Goal: Transaction & Acquisition: Obtain resource

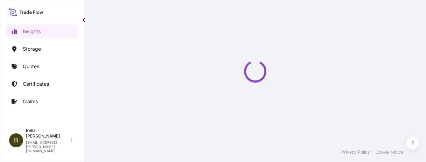
select select "2025"
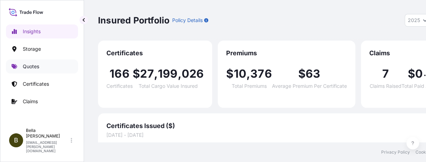
click at [24, 61] on link "Quotes" at bounding box center [42, 67] width 72 height 14
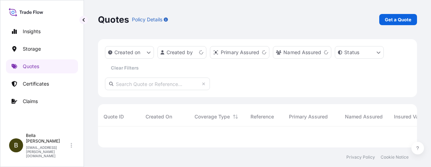
scroll to position [17, 314]
click at [390, 15] on link "Get a Quote" at bounding box center [399, 19] width 38 height 11
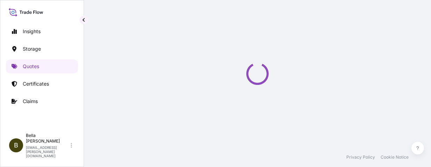
select select "Water"
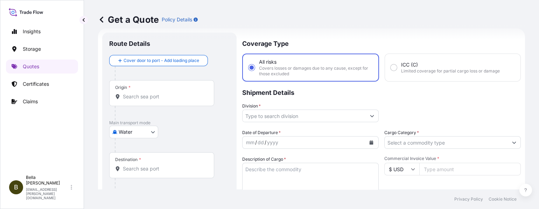
scroll to position [11, 0]
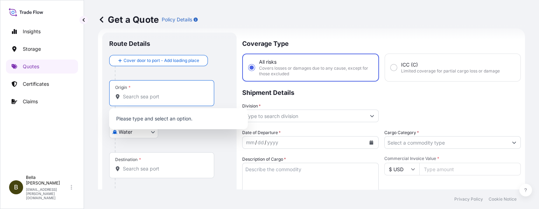
click at [155, 95] on input "Origin *" at bounding box center [164, 96] width 83 height 7
click at [130, 97] on input "Origin *" at bounding box center [164, 96] width 83 height 7
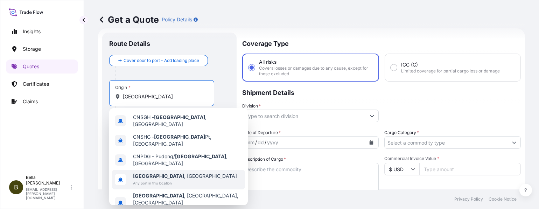
click at [182, 167] on div "Shanghai , China Any port in this location" at bounding box center [178, 180] width 133 height 20
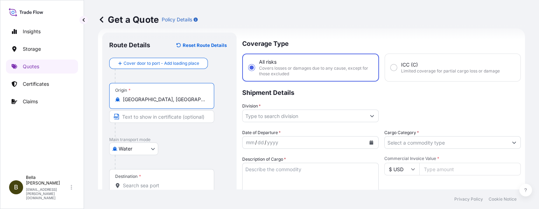
scroll to position [40, 0]
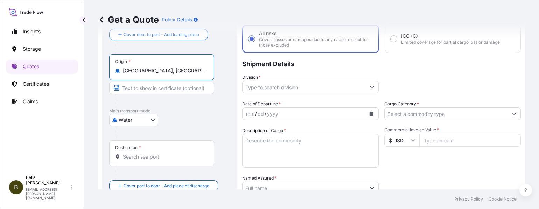
type input "Shanghai, China"
click at [149, 155] on input "Destination *" at bounding box center [164, 156] width 83 height 7
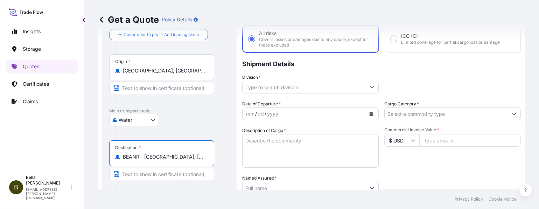
scroll to position [96, 0]
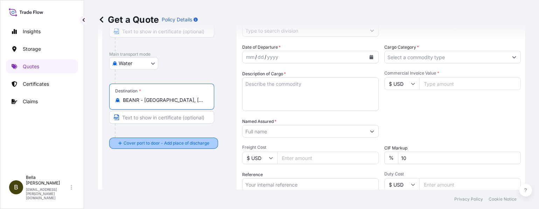
type input "BEANR - Antwerpen, Belgium"
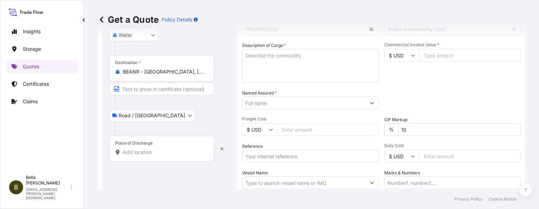
scroll to position [153, 0]
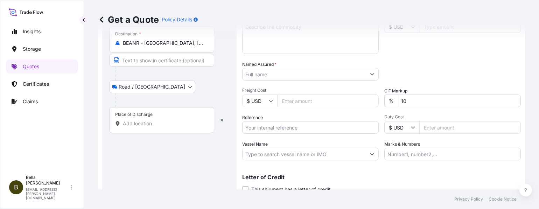
click at [145, 126] on div "Place of Discharge" at bounding box center [161, 120] width 105 height 26
click at [145, 126] on input "Place of Discharge" at bounding box center [164, 123] width 83 height 7
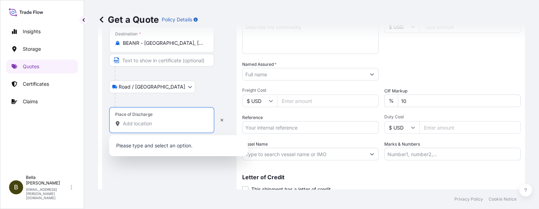
click at [146, 124] on input "Place of Discharge" at bounding box center [164, 123] width 83 height 7
paste input "Drusenheim"
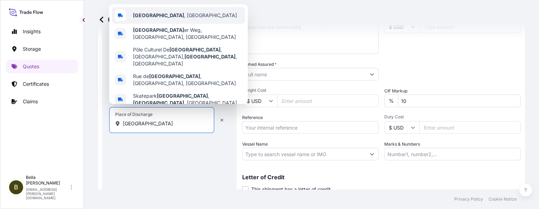
click at [166, 24] on div "Drusenheim , France" at bounding box center [178, 15] width 133 height 17
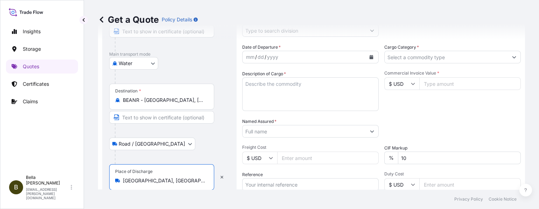
scroll to position [11, 0]
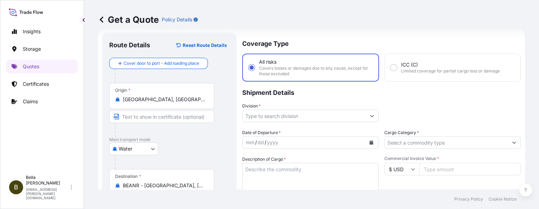
type input "Drusenheim, France"
click at [270, 115] on input "Division *" at bounding box center [304, 116] width 123 height 13
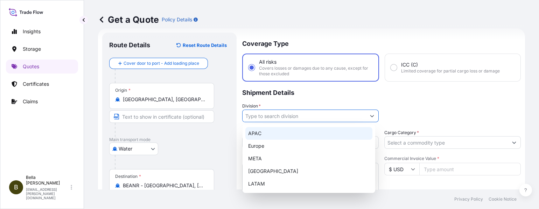
click at [264, 132] on div "APAC" at bounding box center [308, 133] width 127 height 13
type input "APAC"
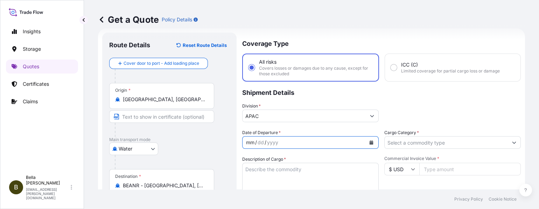
click at [265, 139] on div "/" at bounding box center [266, 142] width 2 height 8
click at [370, 142] on icon "Calendar" at bounding box center [372, 142] width 4 height 4
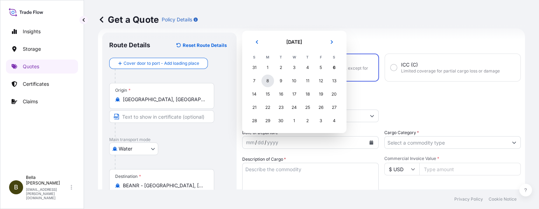
click at [266, 81] on div "8" at bounding box center [268, 81] width 13 height 13
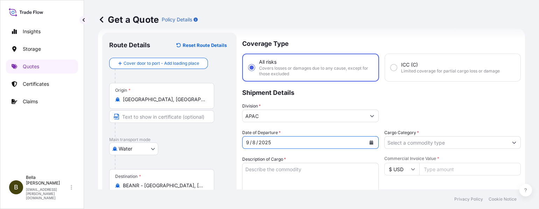
scroll to position [39, 0]
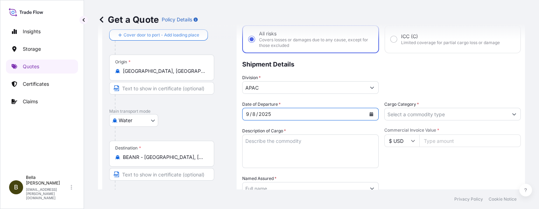
click at [257, 144] on textarea "Description of Cargo *" at bounding box center [310, 151] width 137 height 34
paste textarea "METHYL(R)-(+)-2-(4–HYDROXYPHENOXY)PROPIONATE"
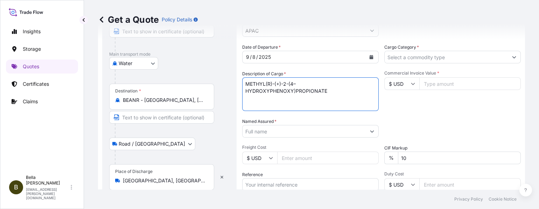
scroll to position [125, 0]
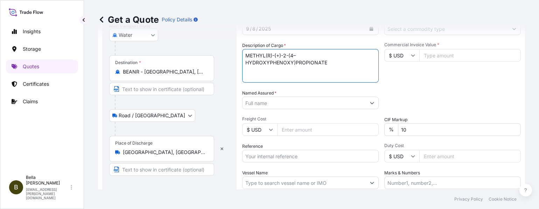
type textarea "METHYL(R)-(+)-2-(4–HYDROXYPHENOXY)PROPIONATE"
click at [265, 99] on input "Named Assured *" at bounding box center [304, 103] width 123 height 13
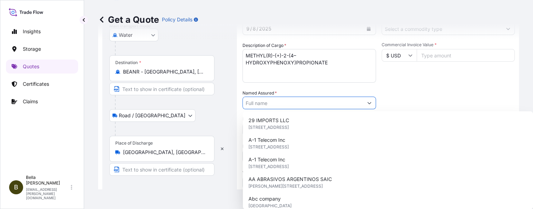
click at [266, 101] on input "Named Assured *" at bounding box center [303, 103] width 120 height 13
paste input "SHANGHAI GERIN BIO-TECH CO., LTD"
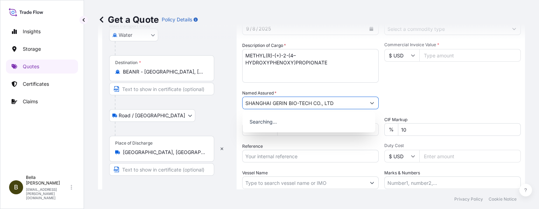
type input "SHANGHAI GERIN BIO-TECH CO., LTD"
click at [414, 95] on div "Packing Category Type to search a container mode Please select a primary mode o…" at bounding box center [452, 100] width 137 height 20
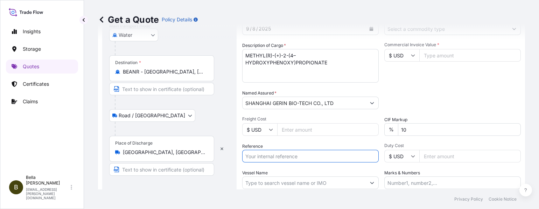
click at [292, 154] on input "Reference" at bounding box center [310, 156] width 137 height 13
click at [259, 154] on input "Reference" at bounding box center [310, 156] width 137 height 13
paste input "MBL#: HDMUSHAE11320500, HBL#: CSHSE0431819, PO#: 4500126599"
drag, startPoint x: 274, startPoint y: 154, endPoint x: 196, endPoint y: 157, distance: 77.8
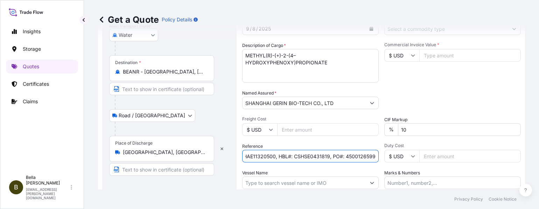
click at [196, 157] on form "Route Details Reset Route Details Cover door to port - Add loading place Place …" at bounding box center [311, 80] width 427 height 331
click at [254, 154] on input "MBL#: HDMUSHAE11320500, HBL#: CSHSE0431819, PO#: 4500126599" at bounding box center [310, 156] width 137 height 13
drag, startPoint x: 262, startPoint y: 154, endPoint x: 311, endPoint y: 157, distance: 48.7
click at [311, 157] on input "MBL#: HDMUSHAE11320500, HBL#: CSHSE0431819, PO#: 4500126599" at bounding box center [310, 156] width 137 height 13
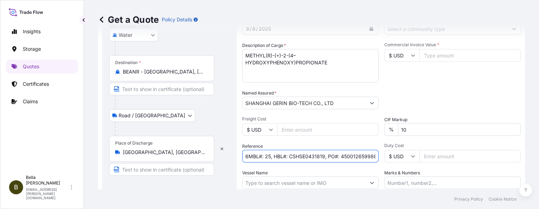
scroll to position [0, 3]
click at [267, 155] on input "6MBL#: 25, HBL#: CSHSE0431819, PO#: 450012659988" at bounding box center [310, 156] width 137 height 13
drag, startPoint x: 333, startPoint y: 155, endPoint x: 341, endPoint y: 157, distance: 8.2
click at [341, 157] on input "6MBL#: 258625880, HBL#: CSHSE0431819, PO#: 450012659988" at bounding box center [310, 156] width 137 height 13
click at [364, 157] on input "6MBL#: 258625880, HBL#: CSHSE0432699, PO#: 450012659988" at bounding box center [310, 156] width 137 height 13
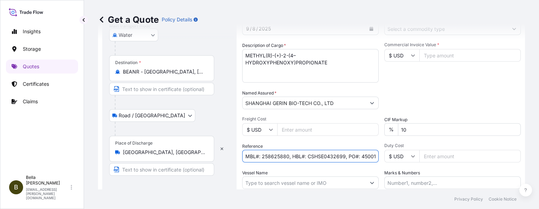
scroll to position [0, 26]
drag, startPoint x: 360, startPoint y: 156, endPoint x: 425, endPoint y: 157, distance: 65.1
click at [425, 157] on div "Date of Departure * 9 / 8 / 2025 Cargo Category * Description of Cargo * METHYL…" at bounding box center [381, 102] width 279 height 174
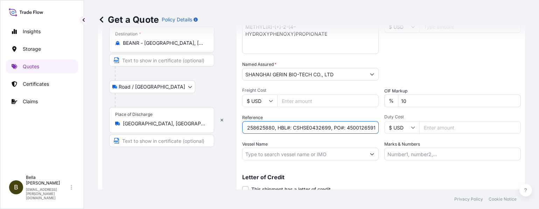
scroll to position [180, 0]
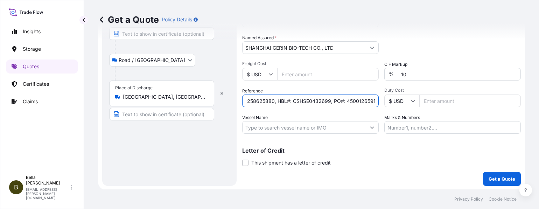
type input "6MBL#: 258625880, HBL#: CSHSE0432699, PO#: 4500126591"
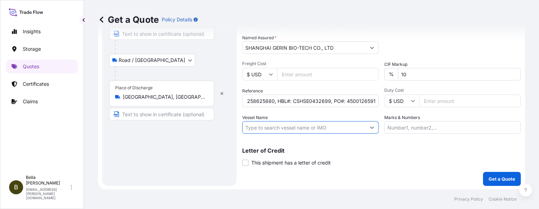
scroll to position [0, 0]
click at [274, 124] on input "Vessel Name" at bounding box center [304, 127] width 123 height 13
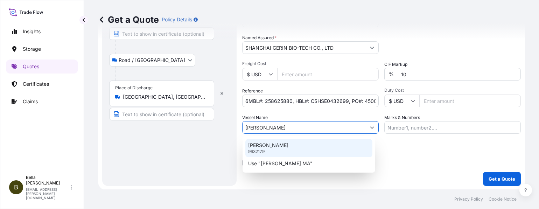
click at [276, 147] on p "MATHILDE MAERSK" at bounding box center [268, 145] width 40 height 7
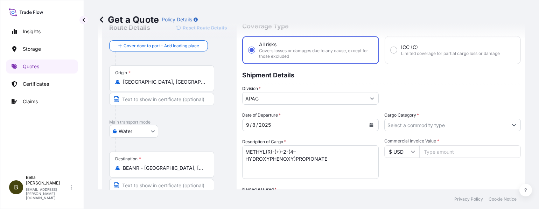
scroll to position [57, 0]
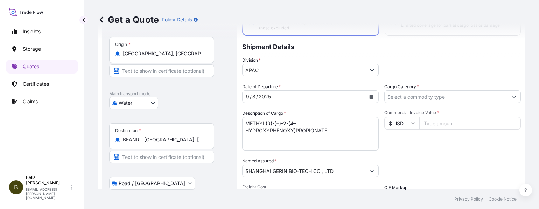
type input "MATHILDE MAERSK"
click at [422, 96] on input "Cargo Category *" at bounding box center [446, 96] width 123 height 13
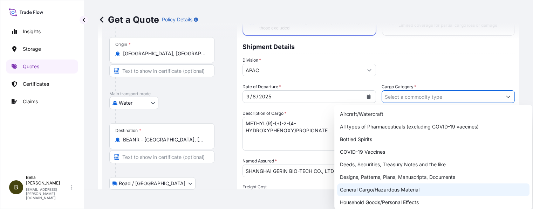
click at [380, 167] on div "General Cargo/Hazardous Material" at bounding box center [433, 189] width 192 height 13
type input "General Cargo/Hazardous Material"
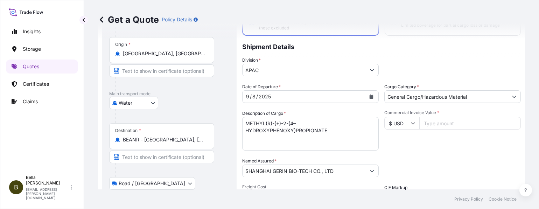
click at [431, 117] on input "Commercial Invoice Value *" at bounding box center [470, 123] width 102 height 13
type input "143360"
click at [428, 140] on div "Commercial Invoice Value * $ USD 143360" at bounding box center [452, 130] width 137 height 41
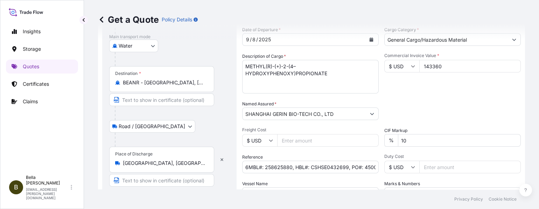
click at [274, 163] on input "6MBL#: 258625880, HBL#: CSHSE0432699, PO#: 4500126591" at bounding box center [310, 167] width 137 height 13
drag, startPoint x: 273, startPoint y: 168, endPoint x: 231, endPoint y: 171, distance: 41.8
click at [231, 167] on form "Route Details Reset Route Details Cover door to port - Add loading place Place …" at bounding box center [311, 90] width 427 height 331
click at [246, 166] on input "6MBL#: 258625880, HBL#: CSHSE0432699, PO#: 4500126591" at bounding box center [310, 167] width 137 height 13
click at [248, 166] on input "6MBL#: 258625880, HBL#: CSHSE0432699, PO#: 4500126591" at bounding box center [310, 167] width 137 height 13
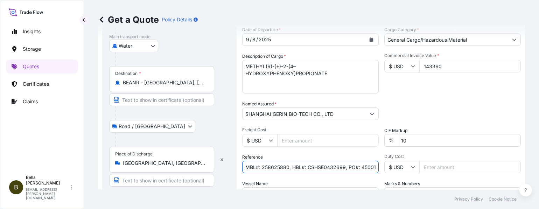
scroll to position [0, 16]
drag, startPoint x: 338, startPoint y: 165, endPoint x: 408, endPoint y: 166, distance: 70.4
click at [408, 166] on div "Date of Departure * 9 / 8 / 2025 Cargo Category * General Cargo/Hazardous Mater…" at bounding box center [381, 113] width 279 height 174
type input "MBL#: 258625880, HBL#: CSHSE0432699, PO#: 4500126591"
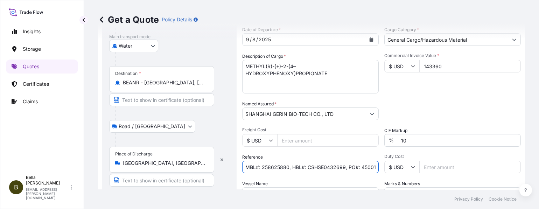
click at [414, 104] on div "Packing Category Type to search a container mode Please select a primary mode o…" at bounding box center [452, 110] width 137 height 20
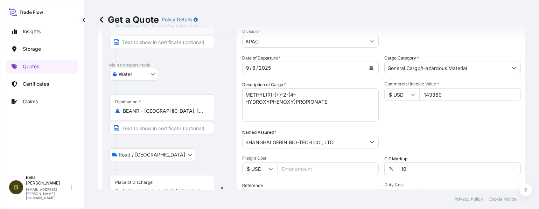
scroll to position [114, 0]
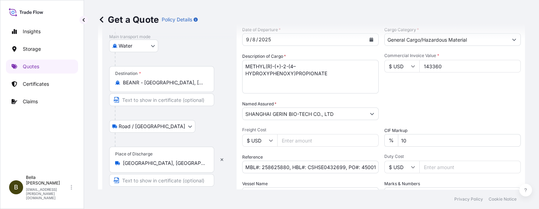
click at [346, 162] on input "MBL#: 258625880, HBL#: CSHSE0432699, PO#: 4500126591" at bounding box center [310, 167] width 137 height 13
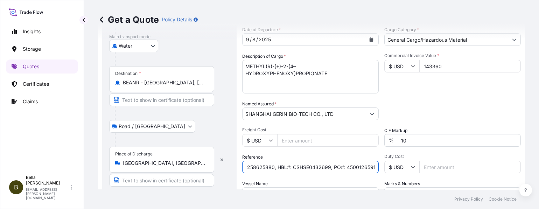
drag, startPoint x: 341, startPoint y: 167, endPoint x: 393, endPoint y: 169, distance: 51.9
click at [393, 167] on div "Date of Departure * 9 / 8 / 2025 Cargo Category * General Cargo/Hazardous Mater…" at bounding box center [381, 113] width 279 height 174
click at [360, 167] on div "Date of Departure * 9 / 8 / 2025 Cargo Category * General Cargo/Hazardous Mater…" at bounding box center [381, 113] width 279 height 174
drag, startPoint x: 371, startPoint y: 166, endPoint x: 368, endPoint y: 168, distance: 3.8
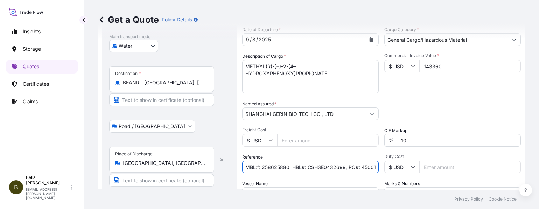
click at [371, 166] on input "MBL#: 258625880, HBL#: CSHSE0432699, PO#: 4500126591" at bounding box center [310, 167] width 137 height 13
drag, startPoint x: 360, startPoint y: 167, endPoint x: 403, endPoint y: 167, distance: 43.4
click at [403, 167] on div "Date of Departure * 9 / 8 / 2025 Cargo Category * General Cargo/Hazardous Mater…" at bounding box center [381, 113] width 279 height 174
click at [393, 115] on div "Packing Category Type to search a container mode Please select a primary mode o…" at bounding box center [452, 110] width 137 height 20
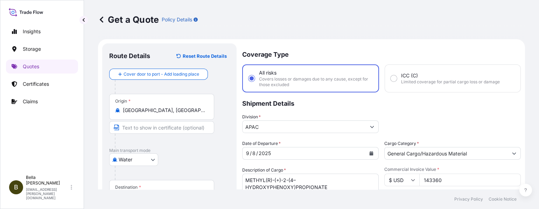
scroll to position [28, 0]
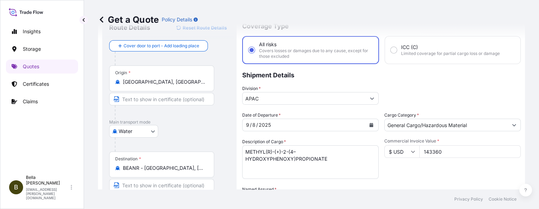
click at [431, 160] on div "Commercial Invoice Value * $ USD 143360" at bounding box center [452, 158] width 137 height 41
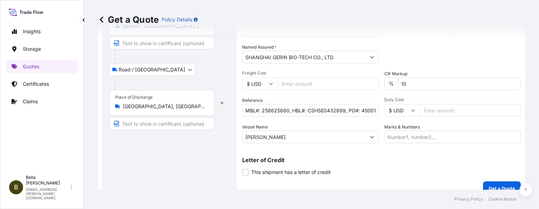
scroll to position [180, 0]
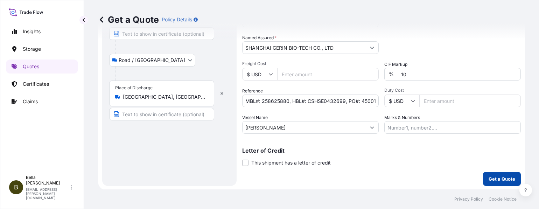
click at [431, 167] on p "Get a Quote" at bounding box center [502, 178] width 27 height 7
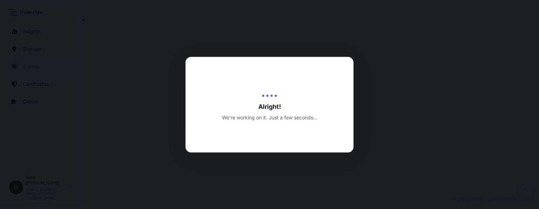
select select "Water"
select select "Road / Inland"
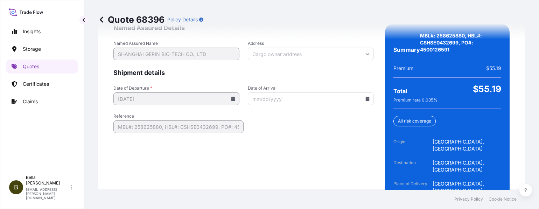
scroll to position [1176, 0]
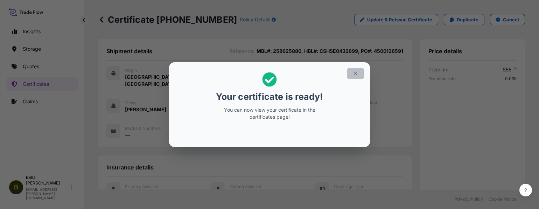
click at [354, 71] on icon "button" at bounding box center [356, 73] width 6 height 6
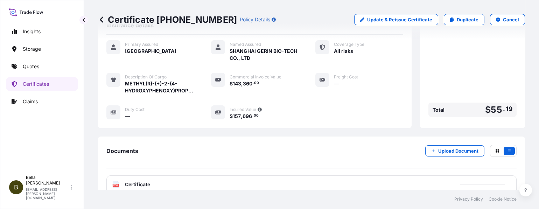
scroll to position [171, 0]
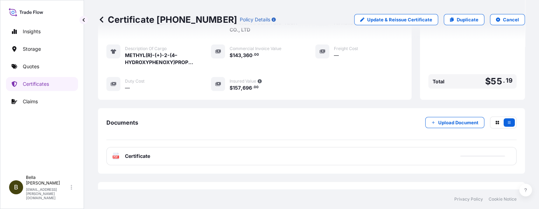
click at [306, 149] on div "PDF Certificate" at bounding box center [311, 156] width 410 height 18
click at [306, 151] on link "PDF Certificate 2025-09-06" at bounding box center [311, 156] width 410 height 18
click at [35, 67] on p "Quotes" at bounding box center [31, 66] width 16 height 7
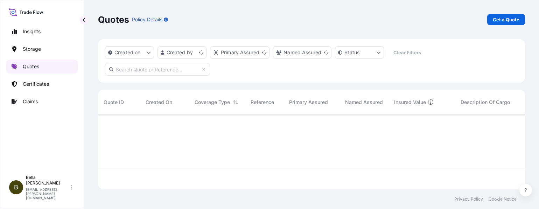
scroll to position [71, 420]
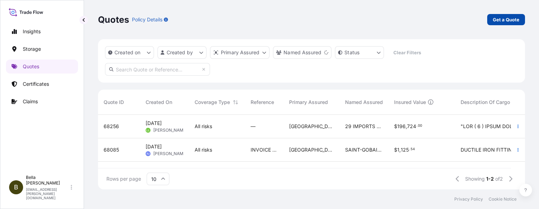
click at [431, 18] on p "Get a Quote" at bounding box center [506, 19] width 27 height 7
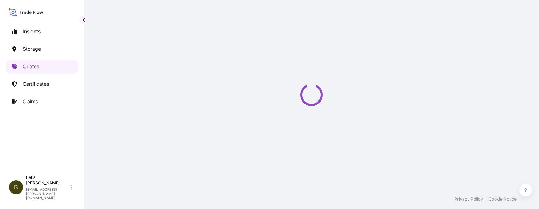
select select "Water"
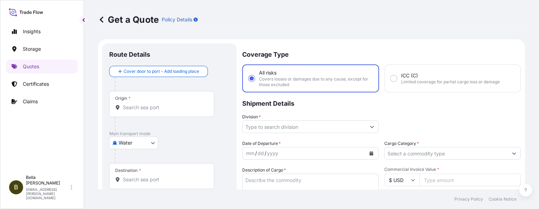
scroll to position [11, 0]
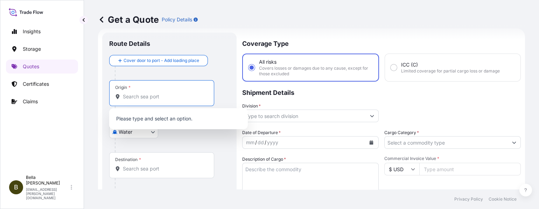
click at [138, 98] on input "Origin *" at bounding box center [164, 96] width 83 height 7
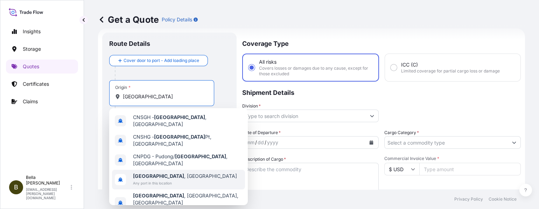
click at [153, 167] on b "Shanghai" at bounding box center [158, 176] width 51 height 6
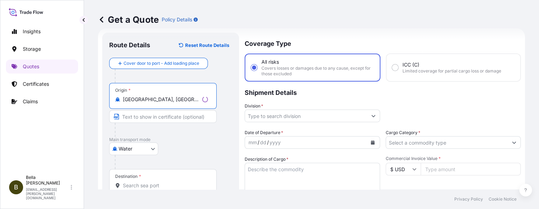
type input "Shanghai, China"
click at [139, 167] on input "Destination *" at bounding box center [165, 185] width 85 height 7
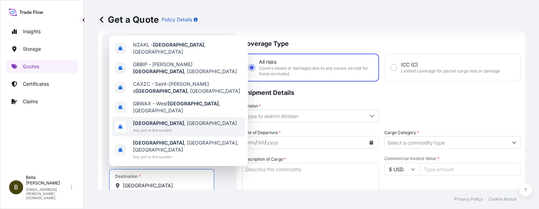
click at [171, 134] on span "Any port in this location" at bounding box center [185, 130] width 104 height 7
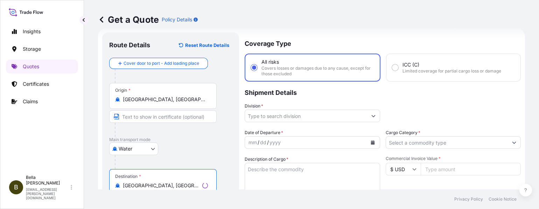
scroll to position [40, 0]
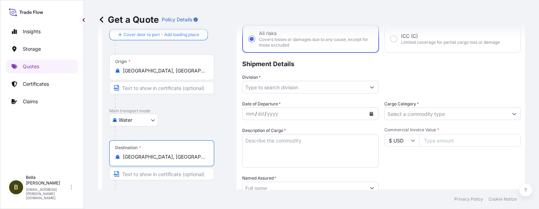
type input "Auckland, New Zealand"
click at [268, 87] on input "Division *" at bounding box center [304, 87] width 123 height 13
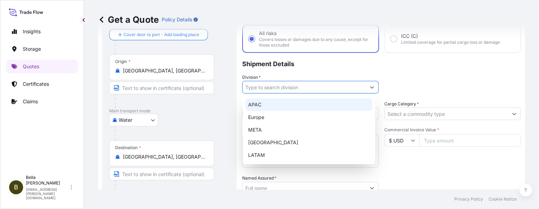
click at [264, 109] on div "APAC" at bounding box center [308, 104] width 127 height 13
type input "APAC"
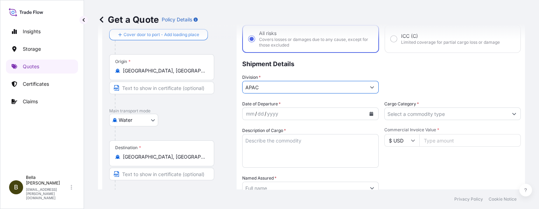
click at [265, 116] on div "/" at bounding box center [266, 114] width 2 height 8
click at [370, 114] on icon "Calendar" at bounding box center [372, 114] width 4 height 4
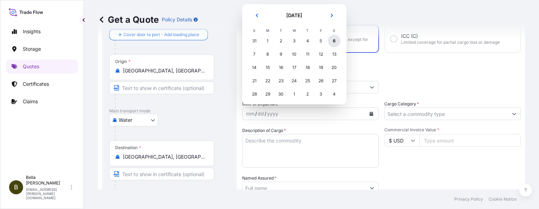
click at [333, 41] on div "6" at bounding box center [334, 41] width 13 height 13
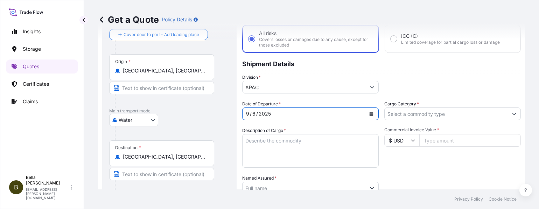
click at [290, 151] on textarea "Description of Cargo *" at bounding box center [310, 151] width 137 height 34
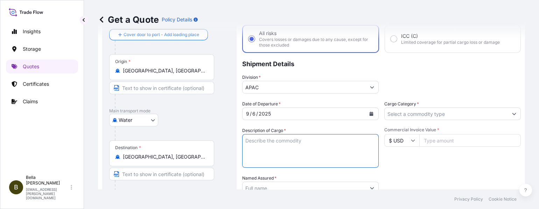
click at [254, 144] on textarea "Description of Cargo *" at bounding box center [310, 151] width 137 height 34
paste textarea "INVTERTER & ACCESSARY DN-2025.08.28-006768 PO-8434665"
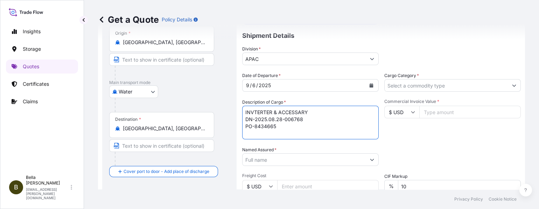
type textarea "INVTERTER & ACCESSARY DN-2025.08.28-006768 PO-8434665"
click at [306, 156] on input "Named Assured *" at bounding box center [304, 159] width 123 height 13
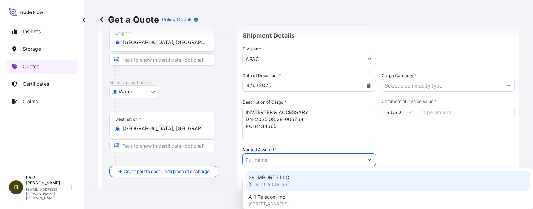
click at [271, 158] on input "Named Assured *" at bounding box center [303, 159] width 120 height 13
paste input "SIGENERGY TECHNOLOGY (HONG KONG) LIMITED"
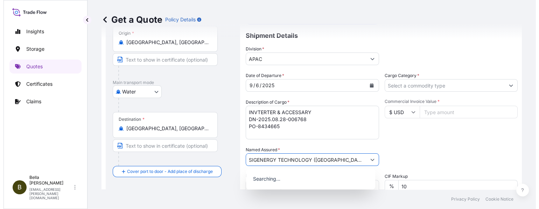
scroll to position [0, 5]
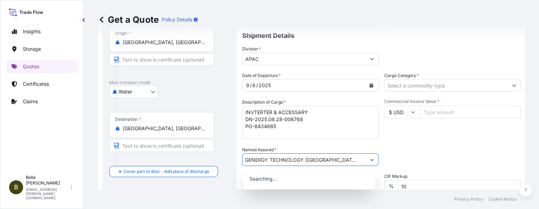
type input "SIGENERGY TECHNOLOGY (HONG KONG) LIMITED"
click at [415, 150] on div "Packing Category Type to search a container mode Please select a primary mode o…" at bounding box center [452, 156] width 137 height 20
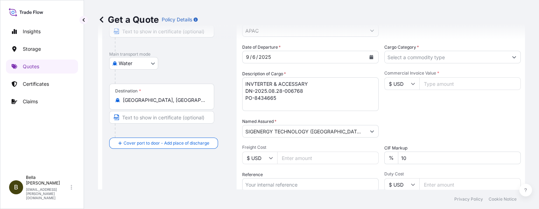
scroll to position [125, 0]
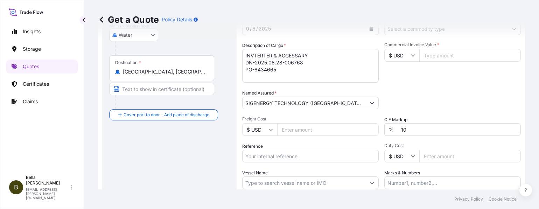
click at [265, 157] on input "Reference" at bounding box center [310, 156] width 137 height 13
click at [278, 154] on input "Reference" at bounding box center [310, 156] width 137 height 13
click at [270, 155] on input "Reference" at bounding box center [310, 156] width 137 height 13
paste input "SGNZ20250813015"
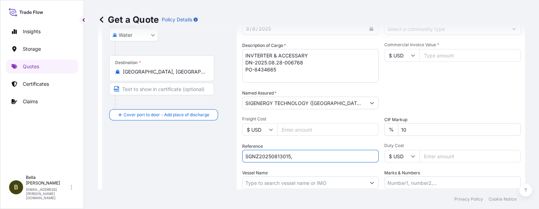
click at [299, 157] on input "SGNZ20250813015," at bounding box center [310, 156] width 137 height 13
paste input "PCSHSE0000968"
paste input "COSU9503718200"
type input "SGNZ20250813015, PCSHSE0000968, COSU9503718200"
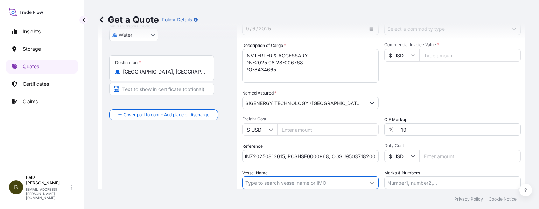
scroll to position [0, 0]
click at [344, 167] on input "Vessel Name" at bounding box center [304, 182] width 123 height 13
paste input "CMA CGM FIORDLAND"
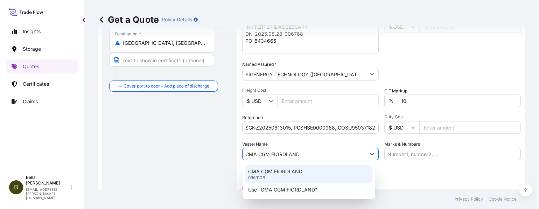
scroll to position [180, 0]
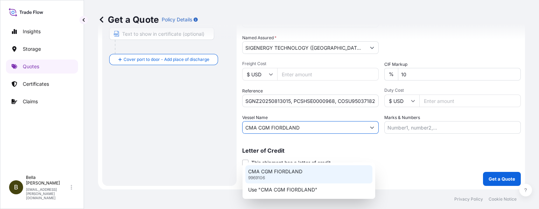
click at [280, 167] on p "CMA CGM FIORDLAND" at bounding box center [275, 171] width 54 height 7
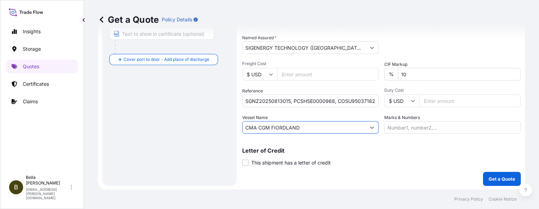
click at [319, 128] on input "CMA CGM FIORDLAND" at bounding box center [304, 127] width 123 height 13
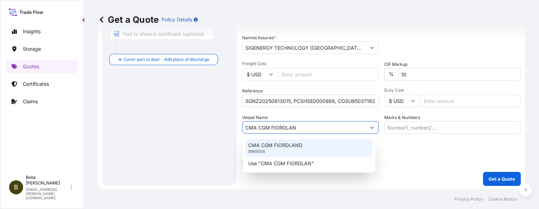
click at [295, 145] on p "CMA CGM FIORDLAND" at bounding box center [275, 145] width 54 height 7
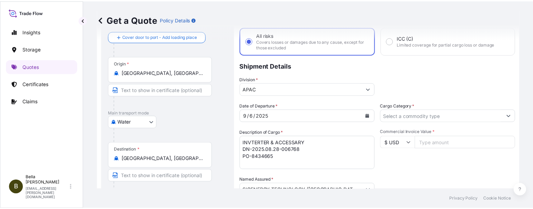
scroll to position [9, 0]
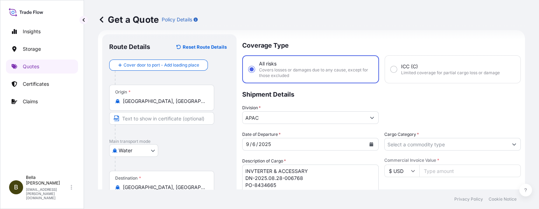
click at [407, 142] on input "Cargo Category *" at bounding box center [446, 144] width 123 height 13
type input "CMA CGM FIORDLAND"
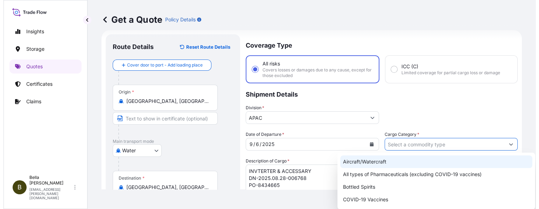
scroll to position [66, 0]
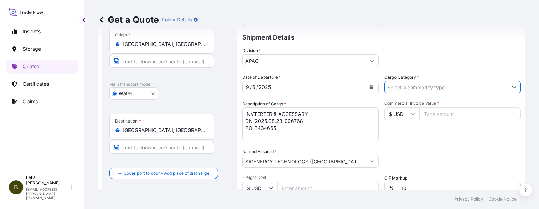
click at [411, 88] on input "Cargo Category *" at bounding box center [446, 87] width 123 height 13
click at [401, 89] on input "Cargo Category *" at bounding box center [446, 87] width 123 height 13
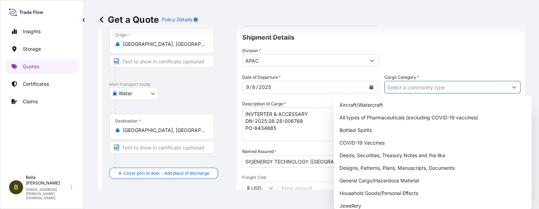
click at [431, 88] on button "Show suggestions" at bounding box center [514, 87] width 13 height 13
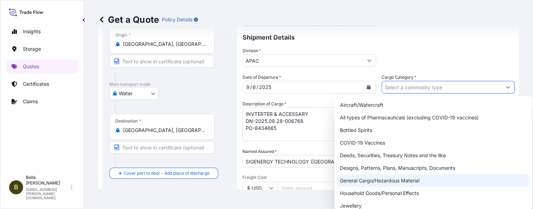
click at [400, 167] on div "General Cargo/Hazardous Material" at bounding box center [433, 180] width 192 height 13
type input "General Cargo/Hazardous Material"
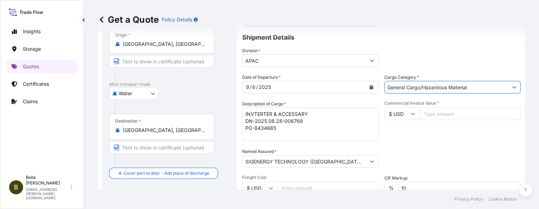
scroll to position [95, 0]
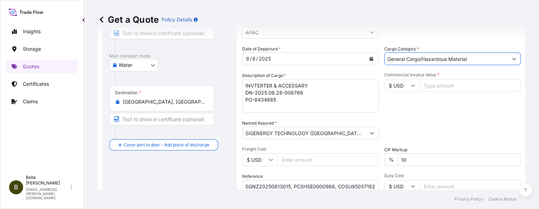
click at [431, 88] on input "Commercial Invoice Value *" at bounding box center [470, 85] width 102 height 13
paste input "333862.00"
drag, startPoint x: 437, startPoint y: 84, endPoint x: 451, endPoint y: 84, distance: 14.0
click at [431, 84] on input "333862.00" at bounding box center [470, 85] width 102 height 13
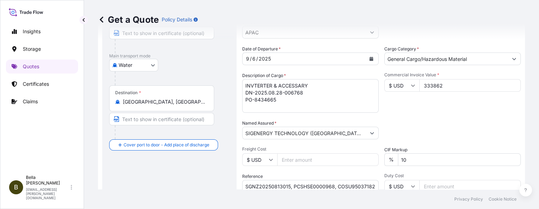
type input "333862"
click at [431, 115] on div "Date of Departure * 9 / 6 / 2025 Cargo Category * General Cargo/Hazardous Mater…" at bounding box center [381, 133] width 279 height 174
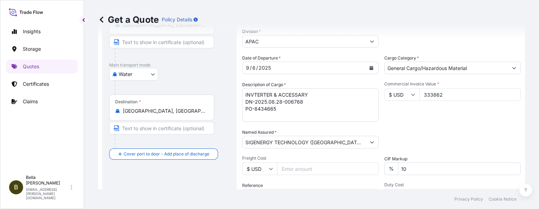
scroll to position [142, 0]
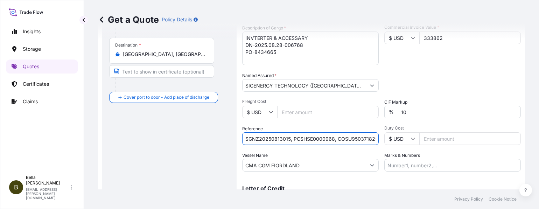
click at [363, 134] on input "SGNZ20250813015, PCSHSE0000968, COSU9503718200" at bounding box center [310, 138] width 137 height 13
drag, startPoint x: 350, startPoint y: 137, endPoint x: 398, endPoint y: 138, distance: 48.0
click at [398, 138] on div "Date of Departure * 9 / 6 / 2025 Cargo Category * General Cargo/Hazardous Mater…" at bounding box center [381, 85] width 279 height 174
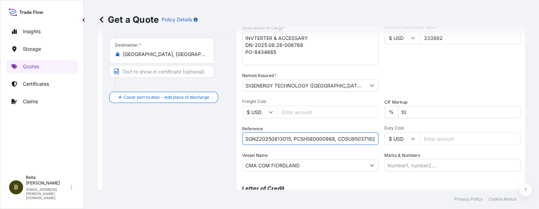
click at [322, 148] on div "Date of Departure * 9 / 6 / 2025 Cargo Category * General Cargo/Hazardous Mater…" at bounding box center [381, 85] width 279 height 174
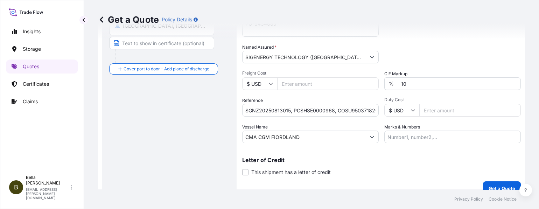
scroll to position [57, 0]
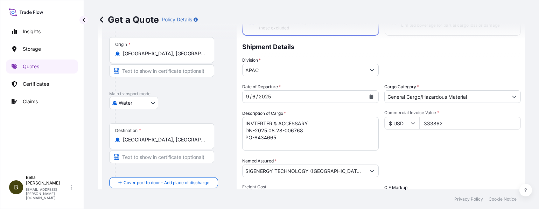
click at [431, 146] on div "Commercial Invoice Value * $ USD 333862" at bounding box center [452, 130] width 137 height 41
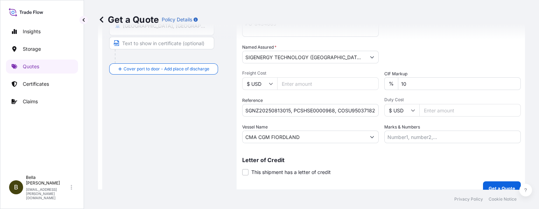
scroll to position [180, 0]
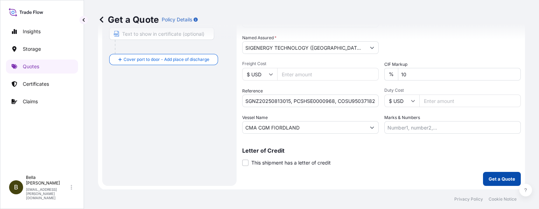
click at [431, 167] on p "Get a Quote" at bounding box center [502, 178] width 27 height 7
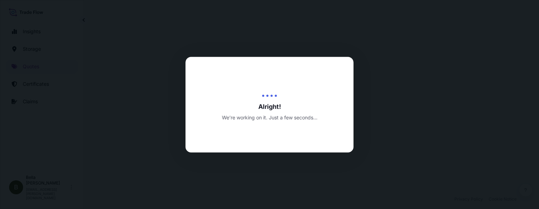
select select "Water"
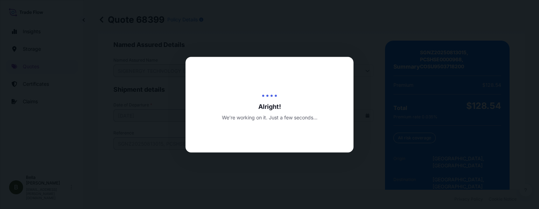
scroll to position [1148, 0]
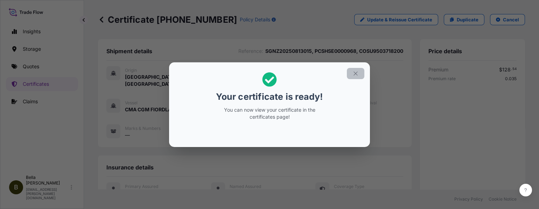
click at [355, 74] on icon "button" at bounding box center [356, 73] width 4 height 4
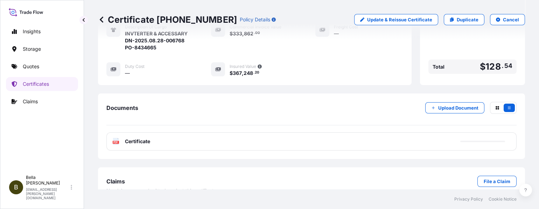
scroll to position [211, 0]
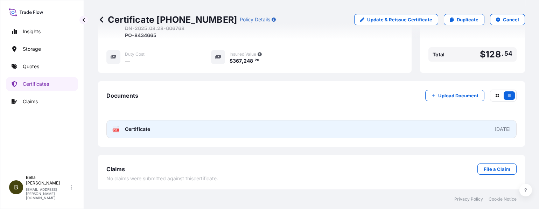
click at [281, 131] on link "PDF Certificate 2025-09-06" at bounding box center [311, 129] width 410 height 18
